Goal: Task Accomplishment & Management: Complete application form

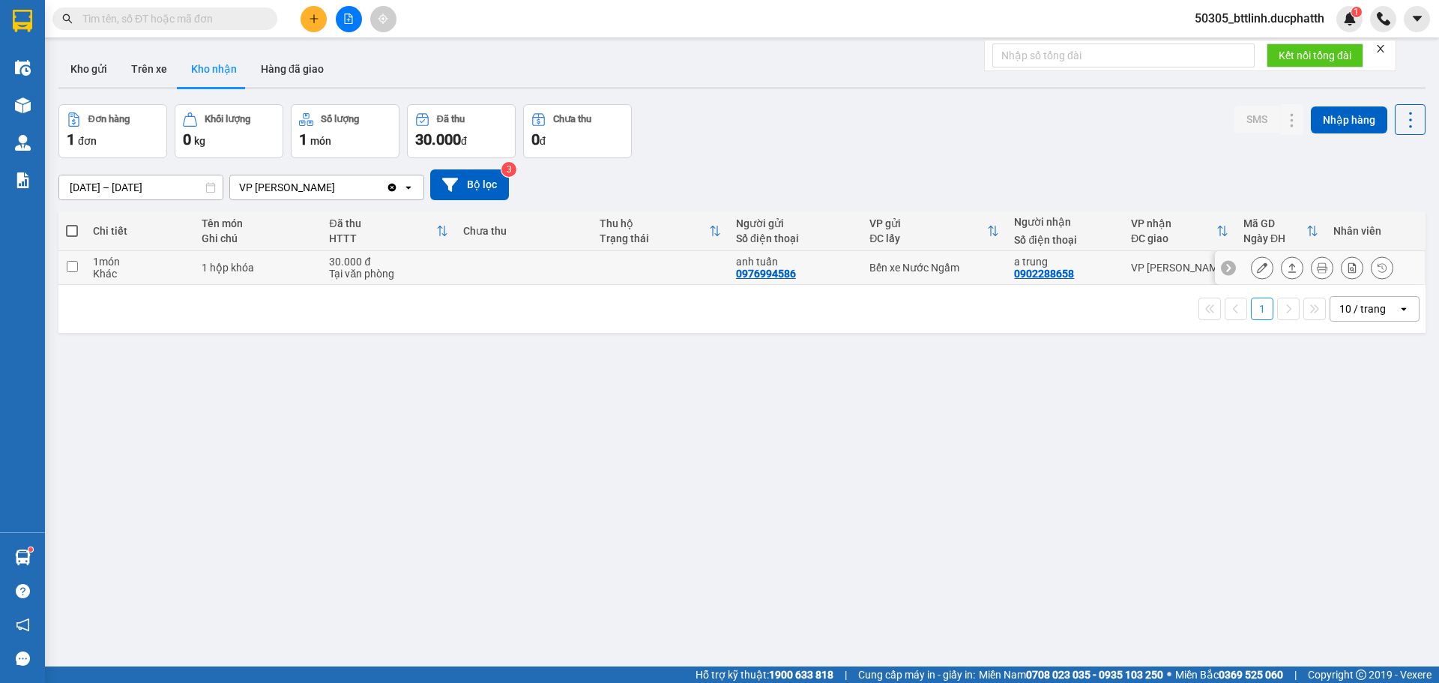
click at [1257, 269] on icon at bounding box center [1262, 267] width 10 height 10
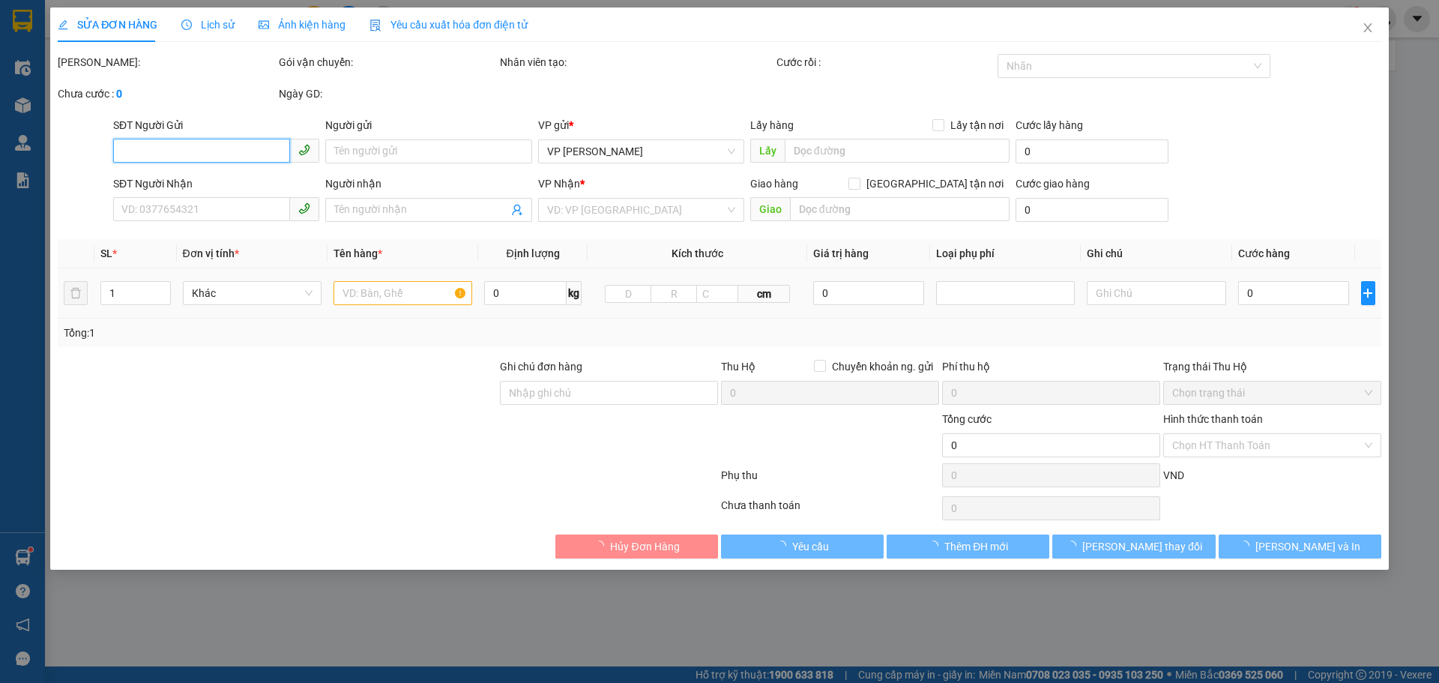
type input "0976994586"
type input "anh tuấn"
type input "0902288658"
type input "a trung"
type input "30.000"
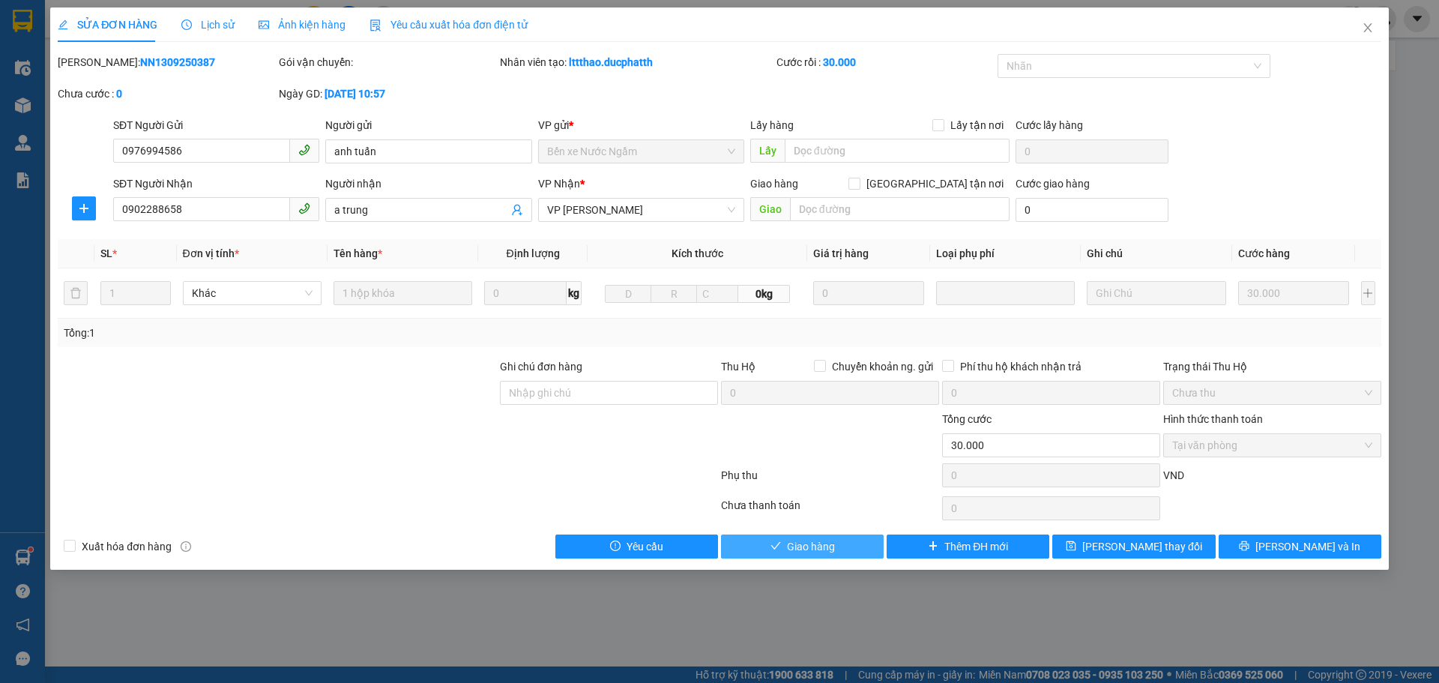
click at [795, 548] on span "Giao hàng" at bounding box center [811, 546] width 48 height 16
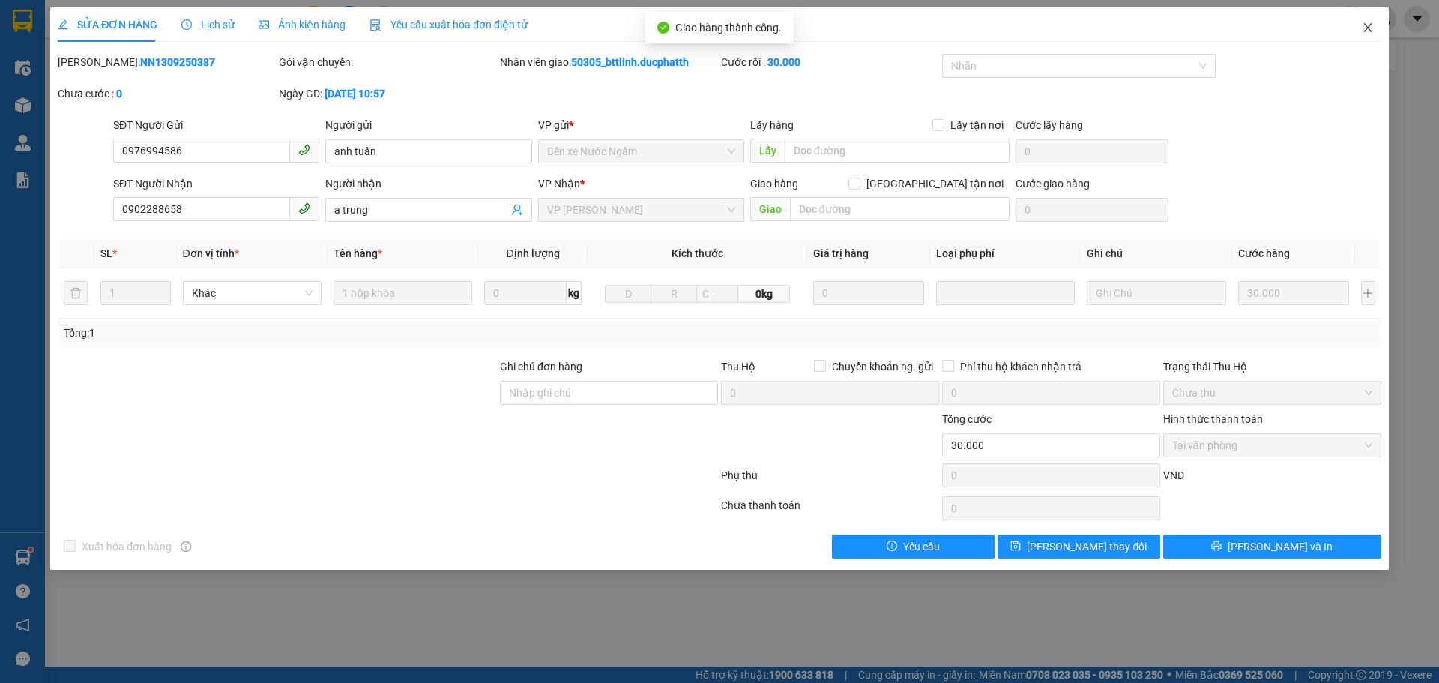
click at [1370, 35] on span "Close" at bounding box center [1367, 28] width 42 height 42
